Goal: Task Accomplishment & Management: Complete application form

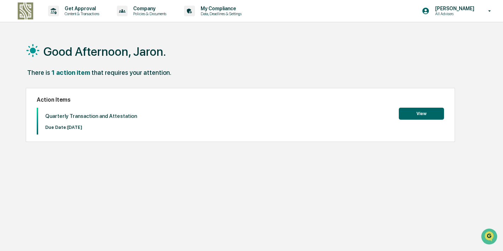
click at [426, 113] on button "View" at bounding box center [421, 114] width 45 height 12
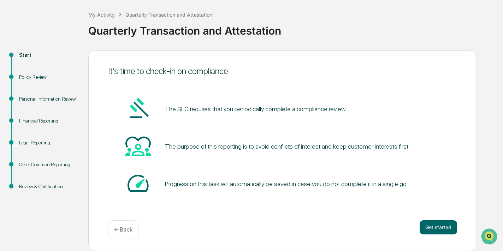
scroll to position [34, 0]
click at [430, 230] on button "Get started" at bounding box center [438, 228] width 37 height 14
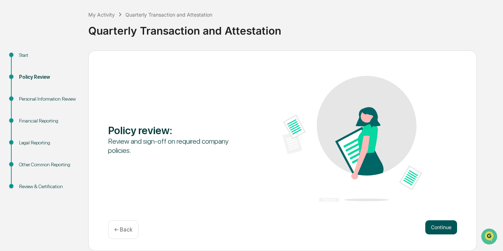
click at [436, 223] on button "Continue" at bounding box center [442, 228] width 32 height 14
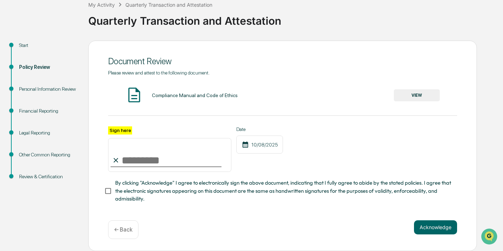
scroll to position [43, 0]
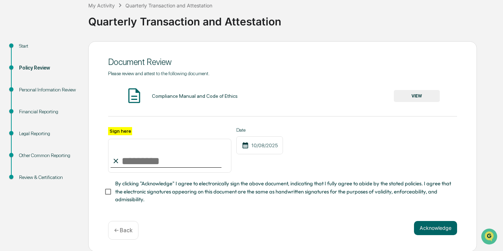
click at [406, 102] on button "VIEW" at bounding box center [417, 96] width 46 height 12
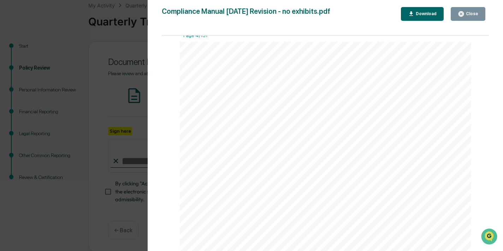
scroll to position [1703, 0]
click at [475, 17] on div "Close" at bounding box center [468, 14] width 20 height 7
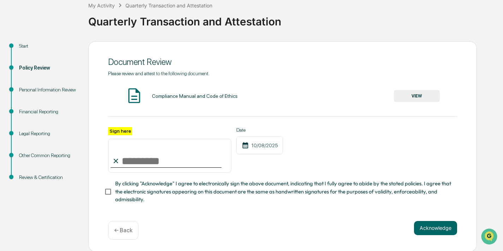
click at [123, 156] on input "Sign here" at bounding box center [169, 156] width 123 height 34
type input "**********"
click at [437, 233] on button "Acknowledge" at bounding box center [435, 228] width 43 height 14
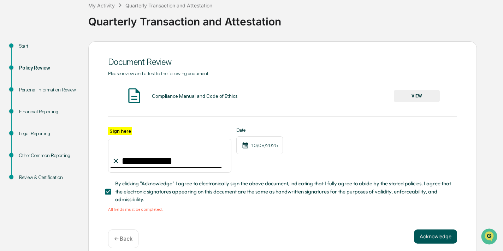
click at [429, 235] on button "Acknowledge" at bounding box center [435, 237] width 43 height 14
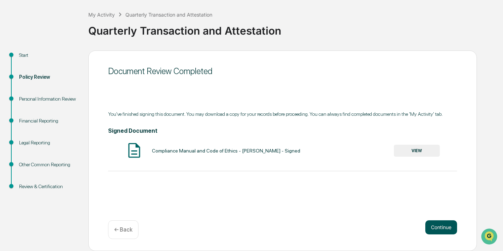
click at [435, 224] on button "Continue" at bounding box center [442, 228] width 32 height 14
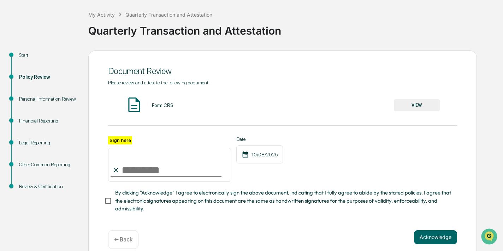
click at [161, 162] on input "Sign here" at bounding box center [169, 165] width 123 height 34
type input "**********"
click at [275, 176] on div "Date [DATE]" at bounding box center [259, 159] width 47 height 46
click at [116, 219] on div "**********" at bounding box center [282, 152] width 349 height 144
drag, startPoint x: 446, startPoint y: 239, endPoint x: 442, endPoint y: 238, distance: 4.0
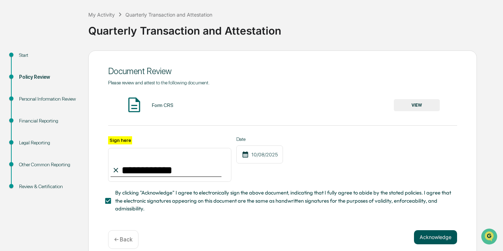
click at [446, 239] on button "Acknowledge" at bounding box center [435, 237] width 43 height 14
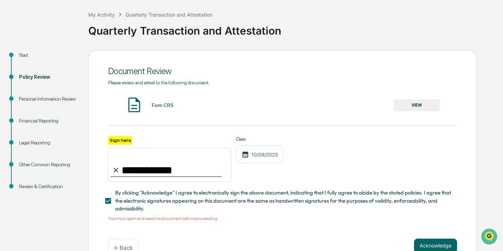
click at [426, 107] on button "VIEW" at bounding box center [417, 105] width 46 height 12
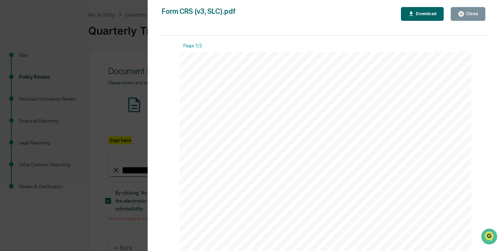
click at [469, 10] on button "Close" at bounding box center [468, 14] width 35 height 14
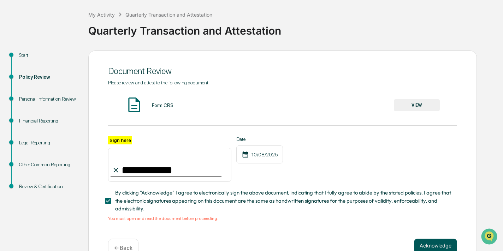
click at [430, 242] on button "Acknowledge" at bounding box center [435, 246] width 43 height 14
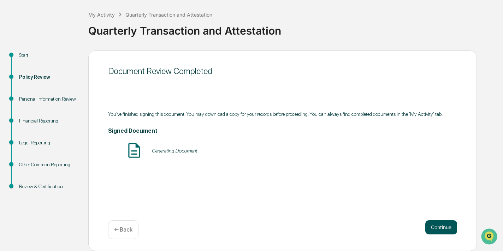
click at [435, 229] on button "Continue" at bounding box center [442, 228] width 32 height 14
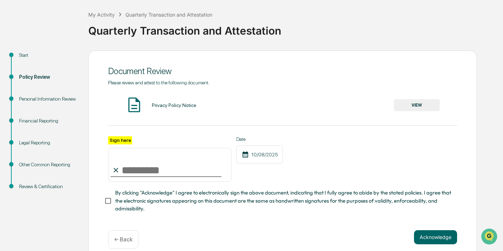
click at [205, 165] on input "Sign here" at bounding box center [169, 165] width 123 height 34
type input "**********"
click at [426, 102] on button "VIEW" at bounding box center [417, 105] width 46 height 12
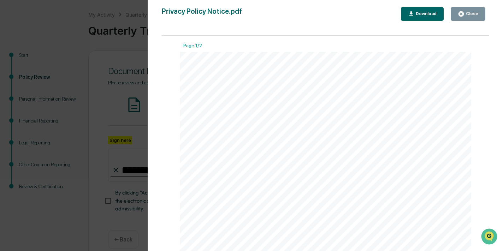
drag, startPoint x: 482, startPoint y: 16, endPoint x: 437, endPoint y: 31, distance: 47.4
click at [481, 16] on button "Close" at bounding box center [468, 14] width 35 height 14
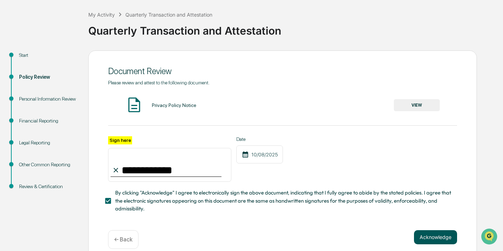
click at [432, 235] on button "Acknowledge" at bounding box center [435, 237] width 43 height 14
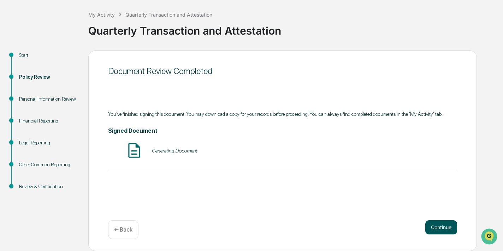
click at [436, 233] on button "Continue" at bounding box center [442, 228] width 32 height 14
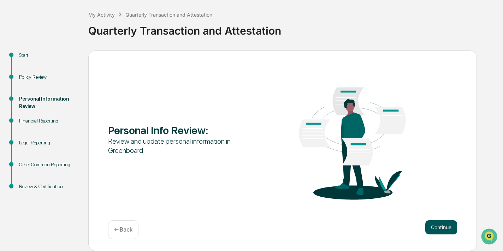
click at [434, 225] on button "Continue" at bounding box center [442, 228] width 32 height 14
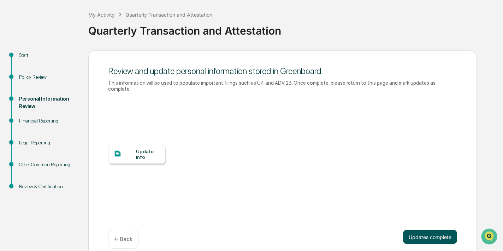
click at [440, 238] on button "Updates complete" at bounding box center [430, 237] width 54 height 14
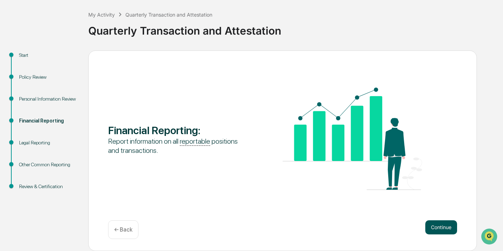
click at [442, 231] on button "Continue" at bounding box center [442, 228] width 32 height 14
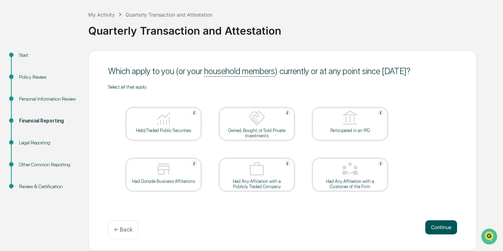
click at [439, 222] on button "Continue" at bounding box center [442, 228] width 32 height 14
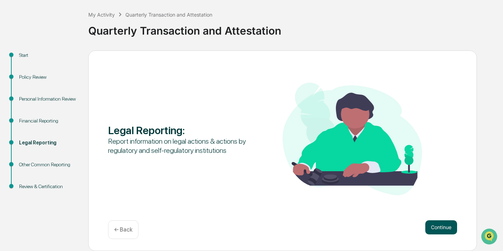
click at [439, 224] on button "Continue" at bounding box center [442, 228] width 32 height 14
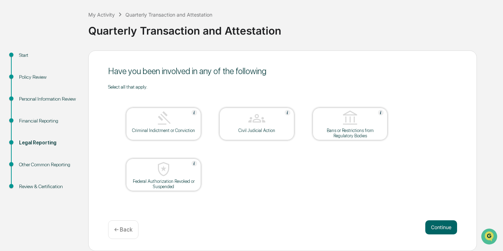
click at [439, 224] on button "Continue" at bounding box center [442, 228] width 32 height 14
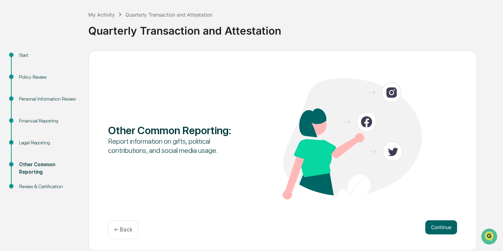
click at [439, 224] on button "Continue" at bounding box center [442, 228] width 32 height 14
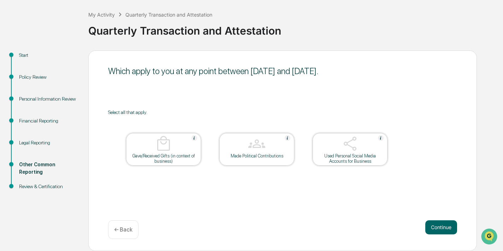
click at [439, 224] on button "Continue" at bounding box center [442, 228] width 32 height 14
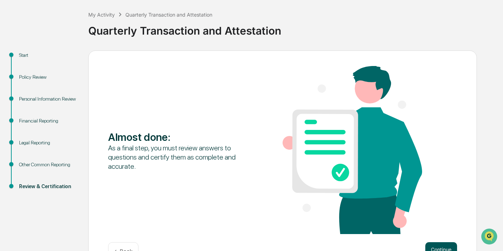
click at [433, 247] on button "Continue" at bounding box center [442, 249] width 32 height 14
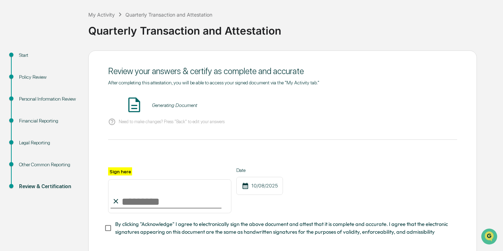
click at [179, 194] on input "Sign here" at bounding box center [169, 197] width 123 height 34
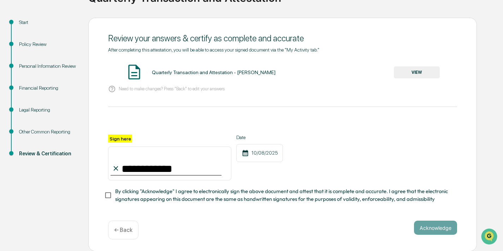
scroll to position [66, 0]
type input "**********"
click at [434, 233] on button "Acknowledge" at bounding box center [435, 228] width 43 height 14
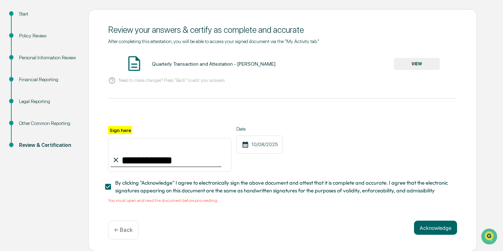
scroll to position [75, 0]
click at [398, 65] on button "VIEW" at bounding box center [417, 64] width 46 height 12
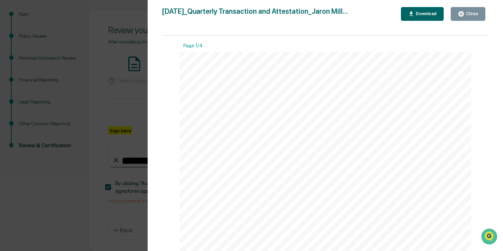
click at [473, 7] on button "Close" at bounding box center [468, 14] width 35 height 14
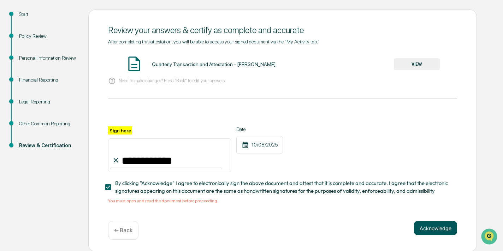
click at [448, 231] on button "Acknowledge" at bounding box center [435, 228] width 43 height 14
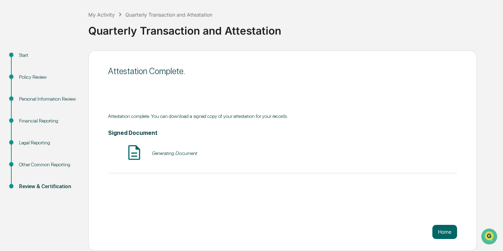
scroll to position [34, 0]
click at [425, 154] on button "VIEW" at bounding box center [417, 153] width 46 height 12
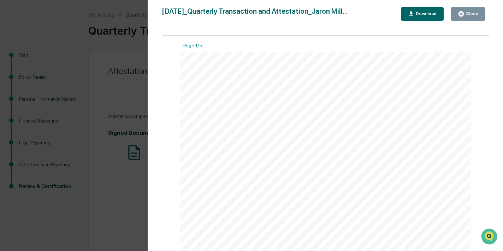
click at [455, 13] on button "Close" at bounding box center [468, 14] width 35 height 14
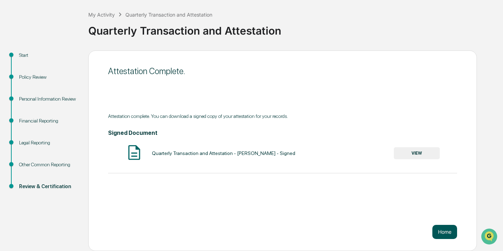
click at [442, 232] on button "Home" at bounding box center [445, 232] width 25 height 14
